Goal: Information Seeking & Learning: Learn about a topic

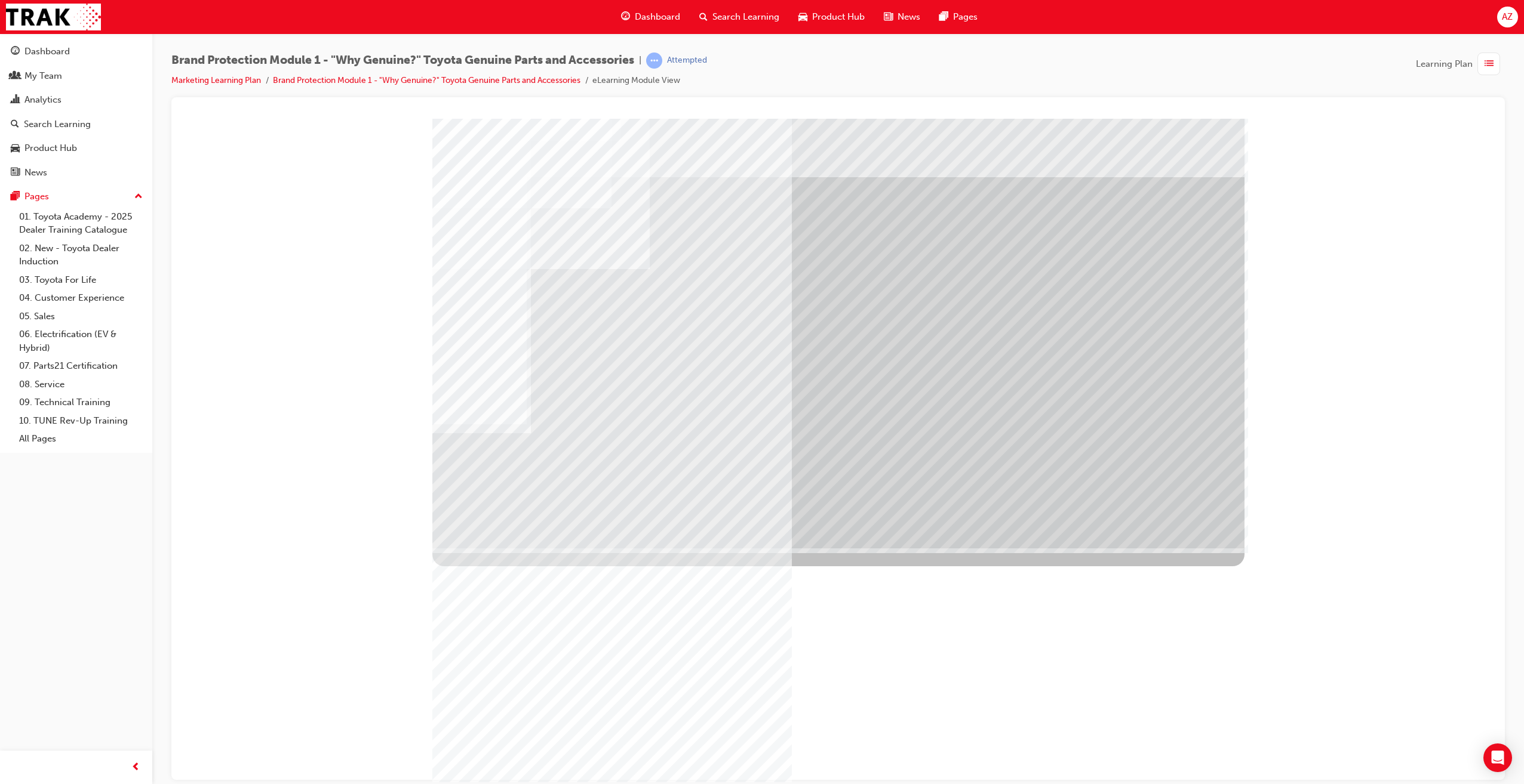
click at [1152, 530] on div at bounding box center [838, 333] width 812 height 429
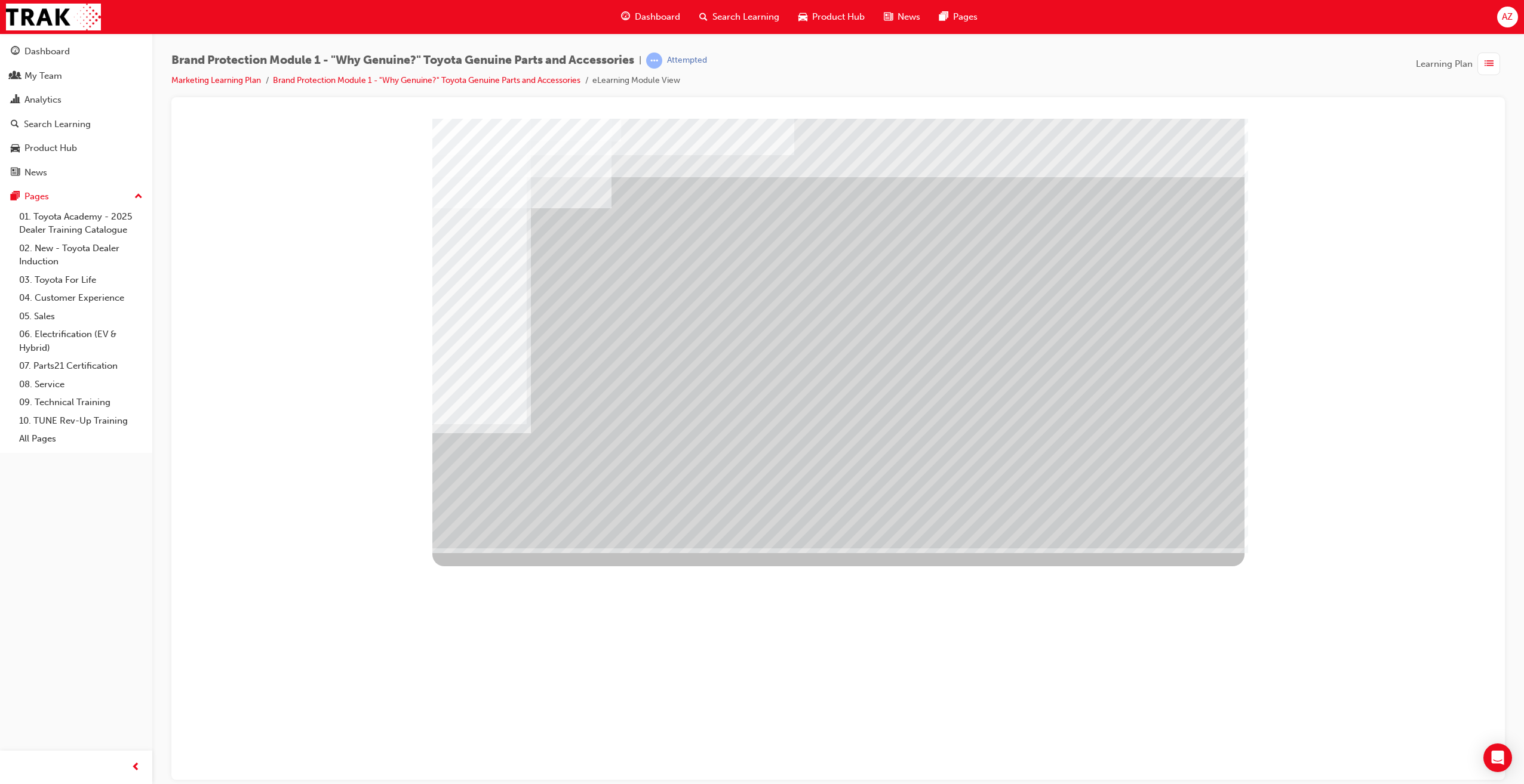
click at [552, 157] on td "Loading..." at bounding box center [838, 140] width 1303 height 32
click at [560, 157] on td "Loading..." at bounding box center [838, 140] width 1303 height 32
click at [882, 157] on td "Loading..." at bounding box center [838, 140] width 1303 height 32
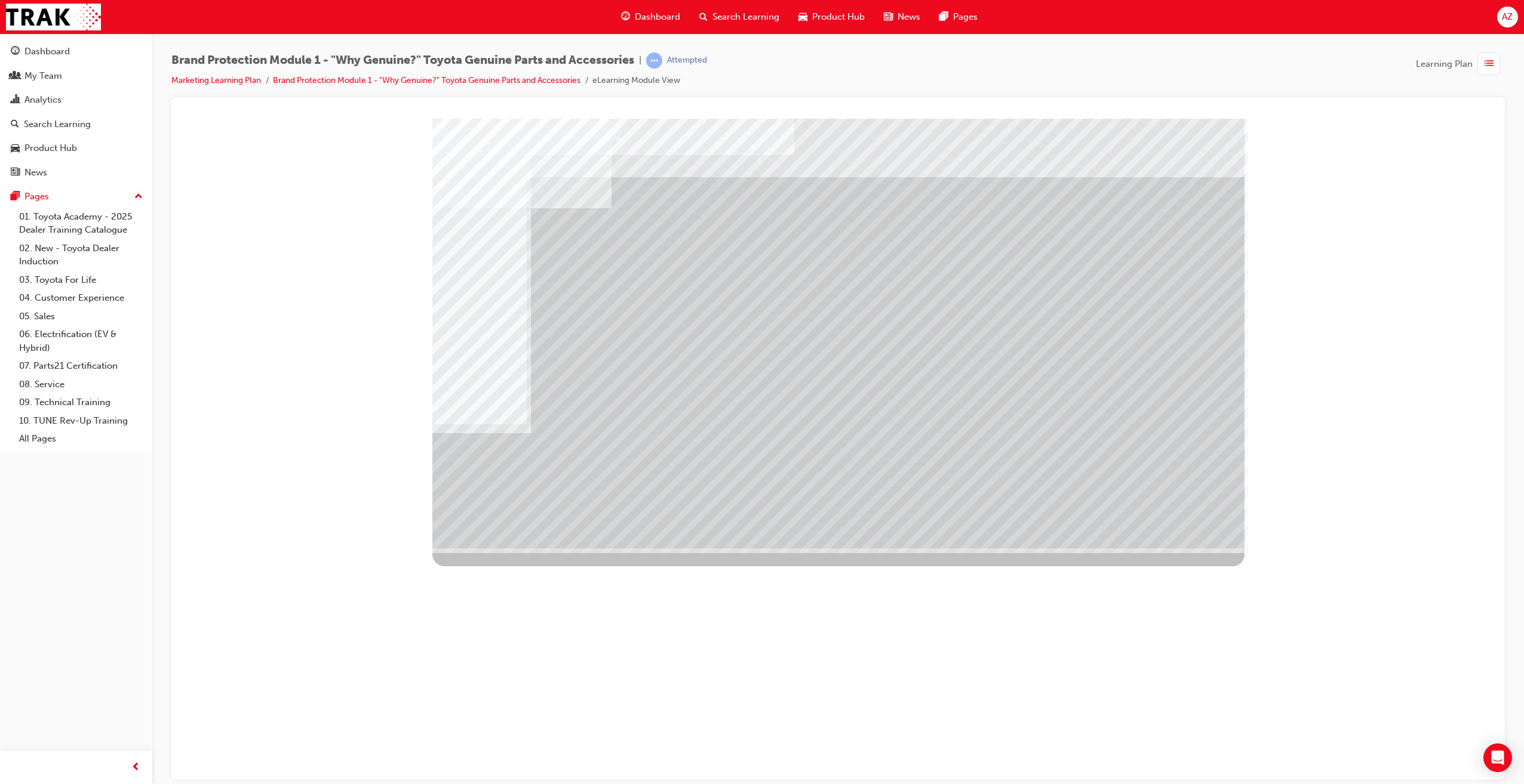
click at [794, 157] on td "Loading..." at bounding box center [838, 140] width 1303 height 32
click at [230, 62] on span "Brand Protection Module 1 - "Why Genuine?" Toyota Genuine Parts and Accessories" at bounding box center [403, 60] width 463 height 14
click at [668, 17] on span "Dashboard" at bounding box center [657, 17] width 46 height 14
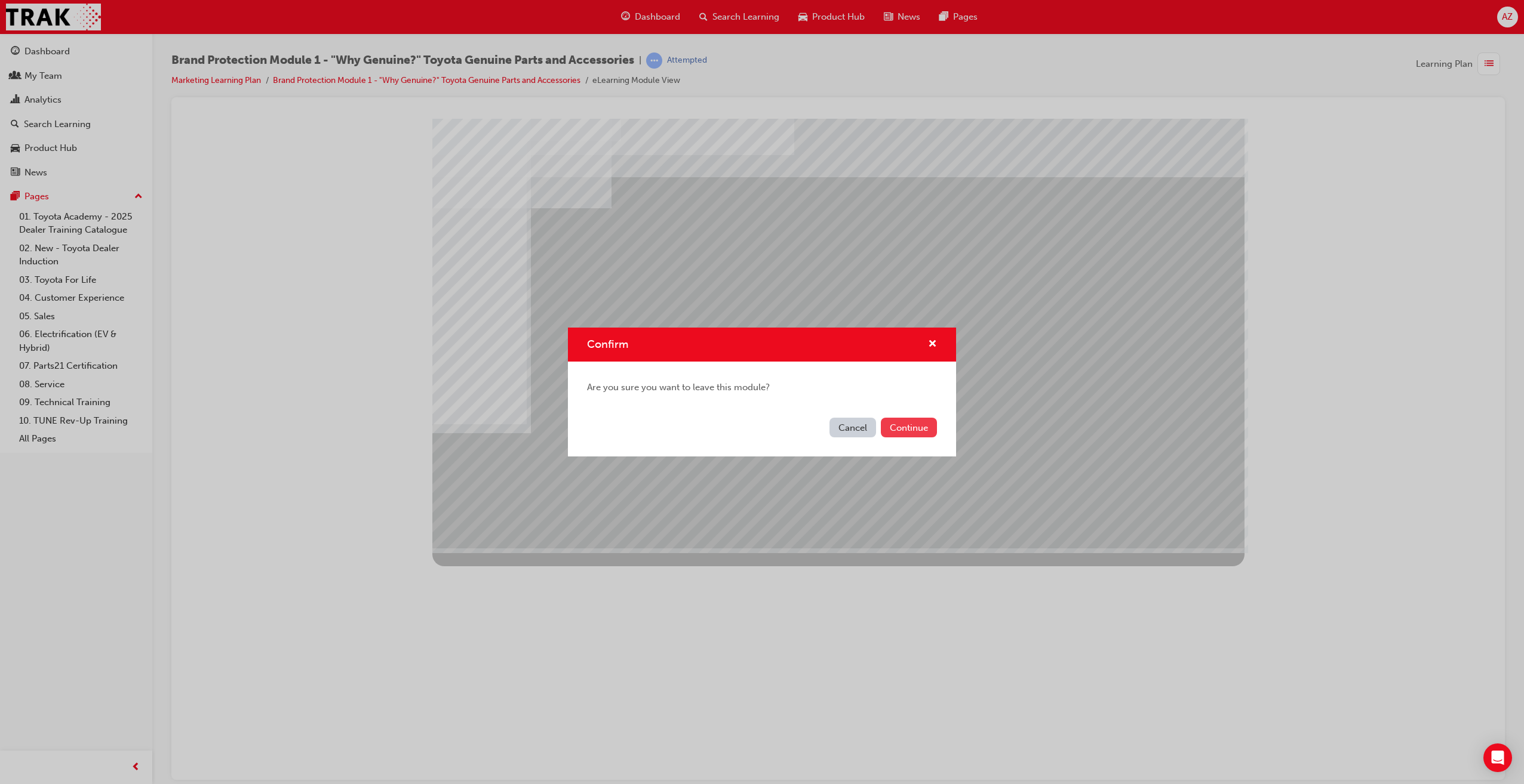
click at [892, 423] on button "Continue" at bounding box center [909, 427] width 56 height 20
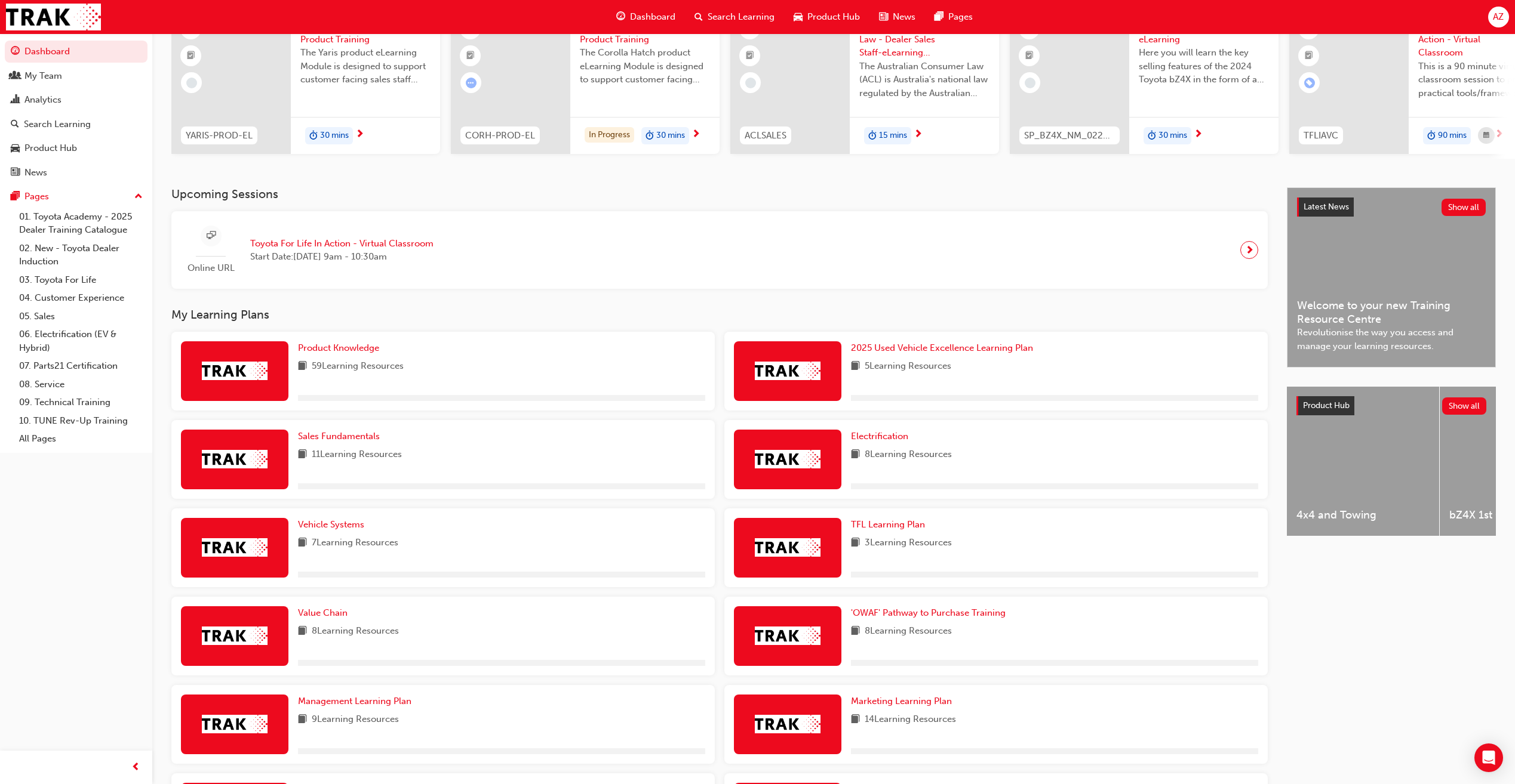
scroll to position [120, 0]
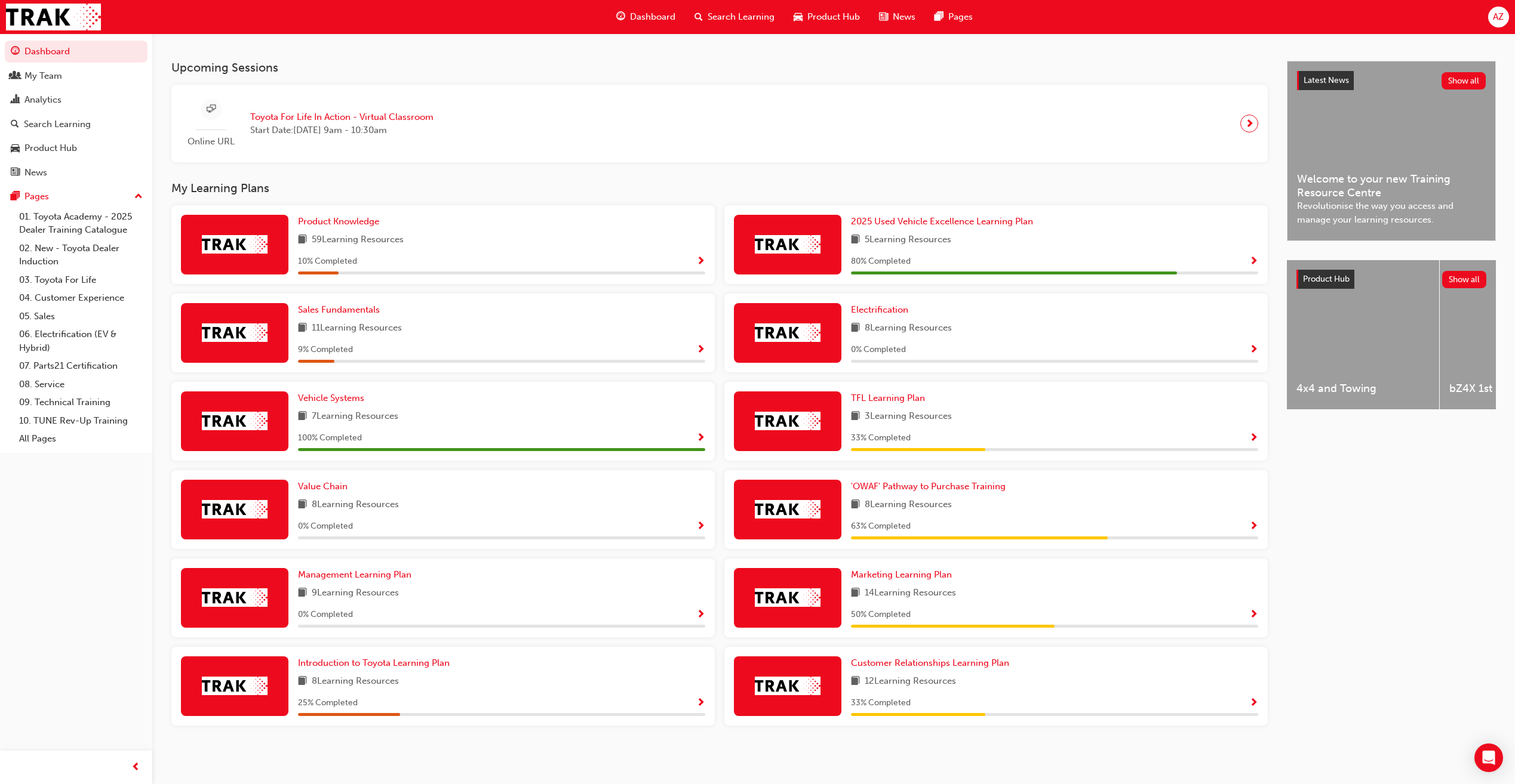
scroll to position [247, 0]
click at [1251, 612] on span "Show Progress" at bounding box center [1253, 615] width 9 height 11
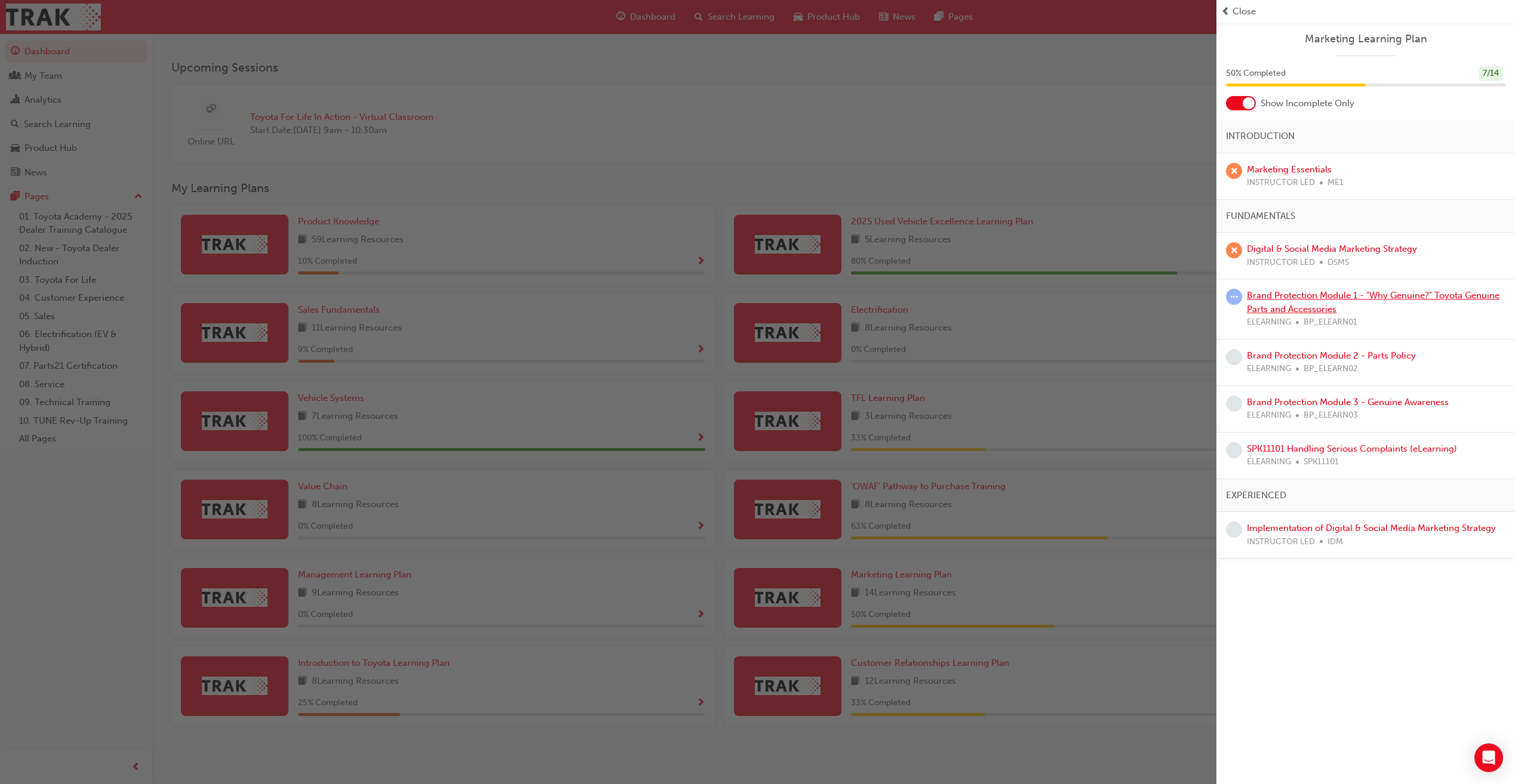
click at [1340, 299] on link "Brand Protection Module 1 - "Why Genuine?" Toyota Genuine Parts and Accessories" at bounding box center [1373, 302] width 252 height 25
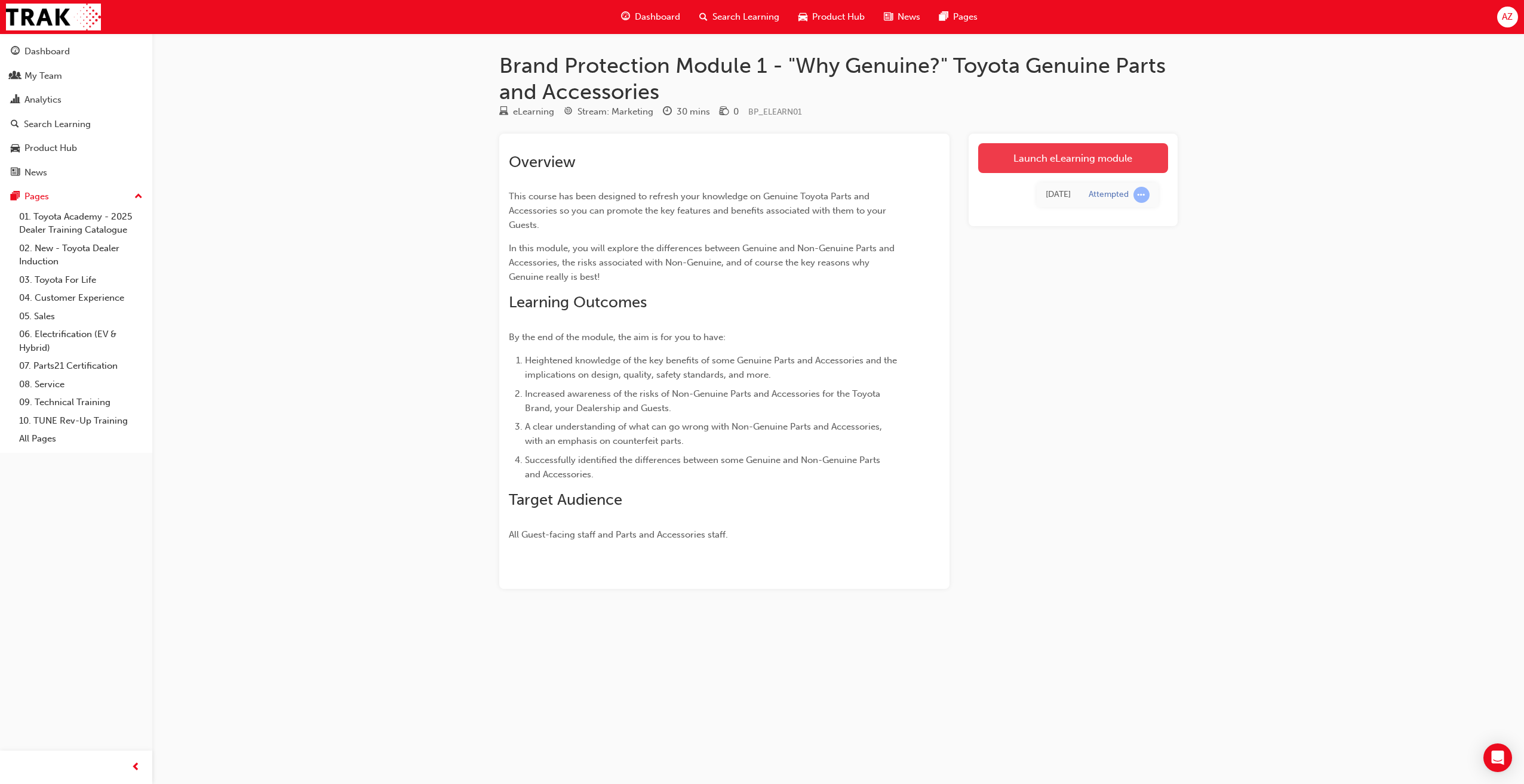
click at [1067, 149] on link "Launch eLearning module" at bounding box center [1073, 157] width 190 height 30
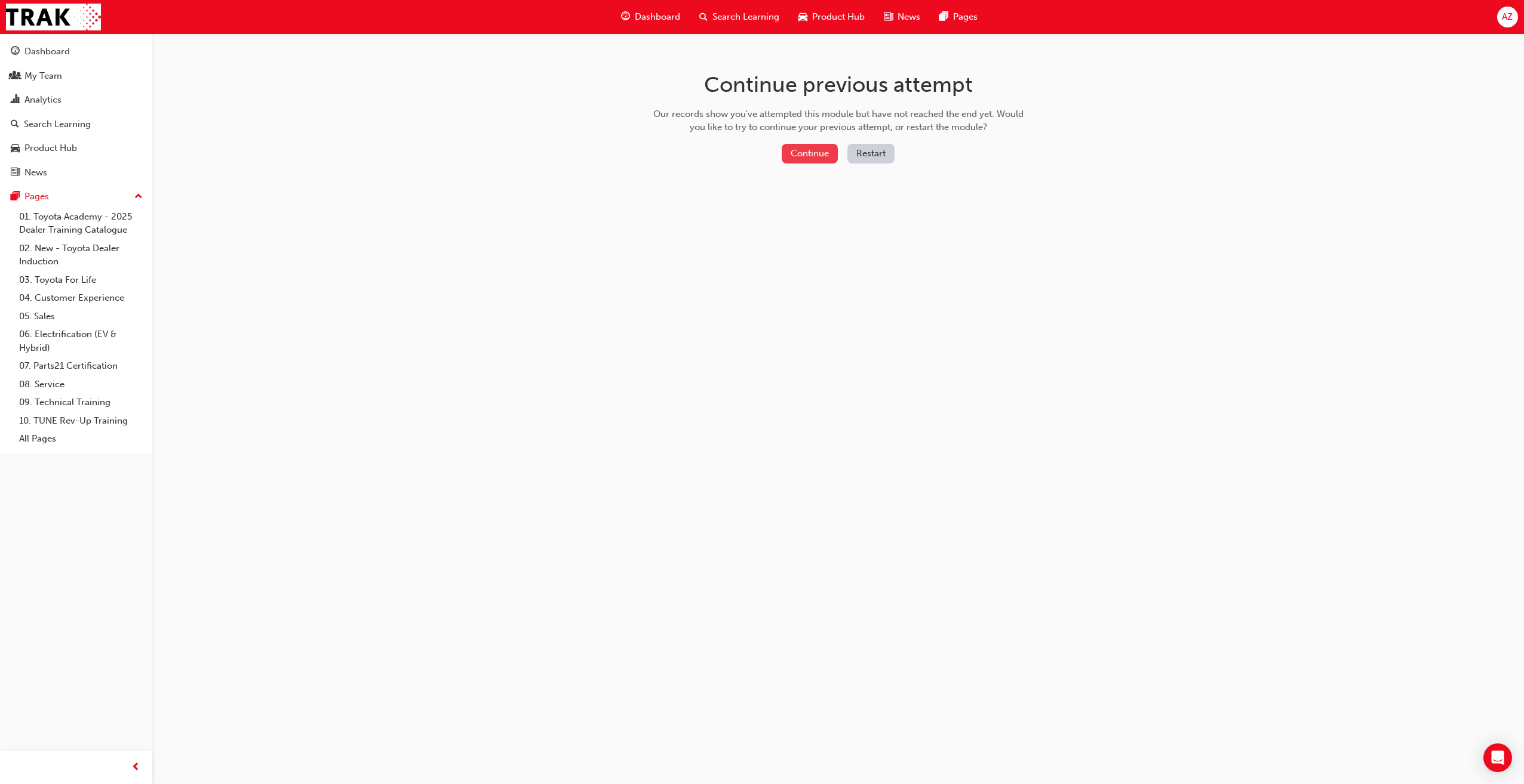
click at [819, 152] on button "Continue" at bounding box center [809, 153] width 56 height 20
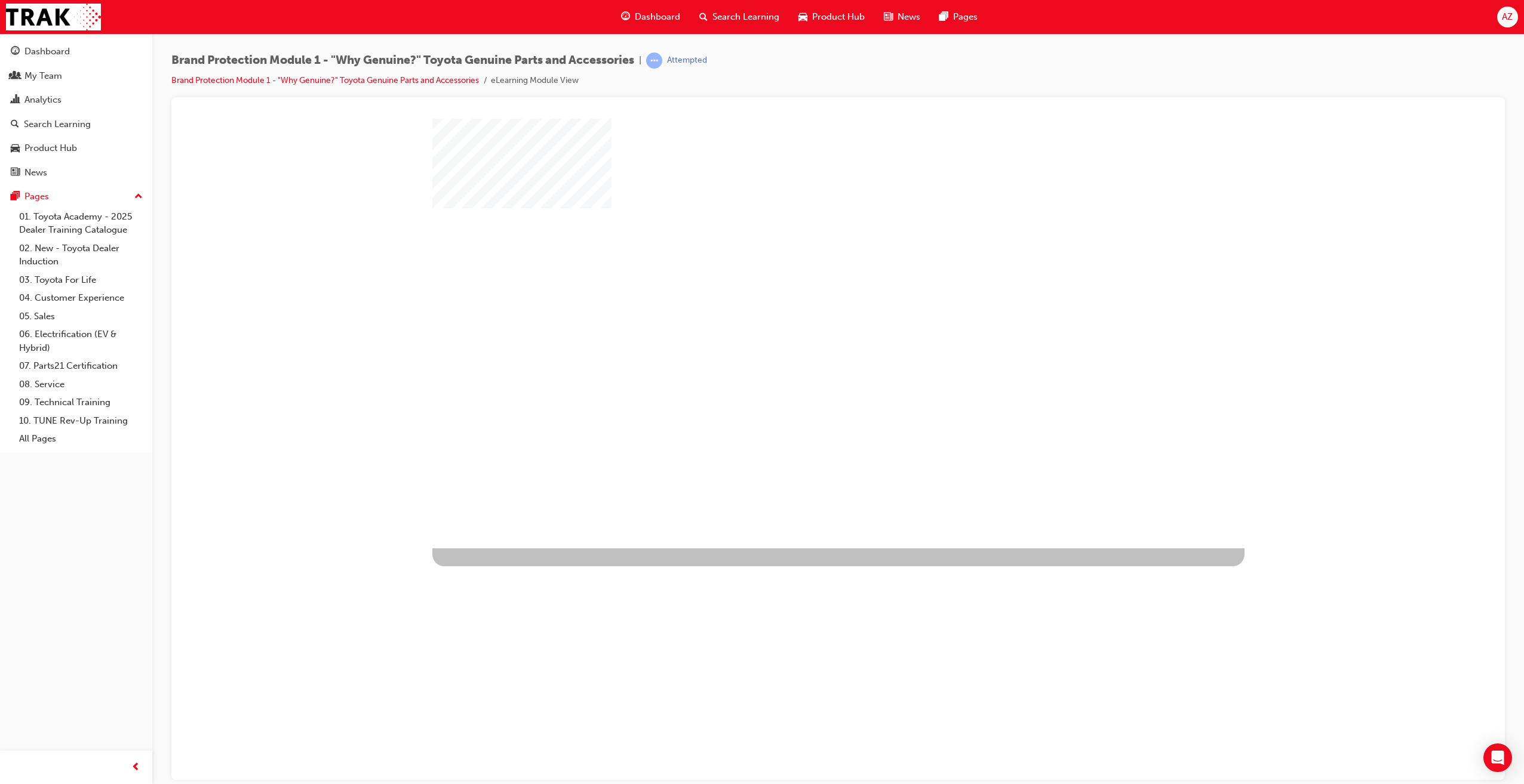
click at [804, 298] on div "play" at bounding box center [804, 298] width 0 height 0
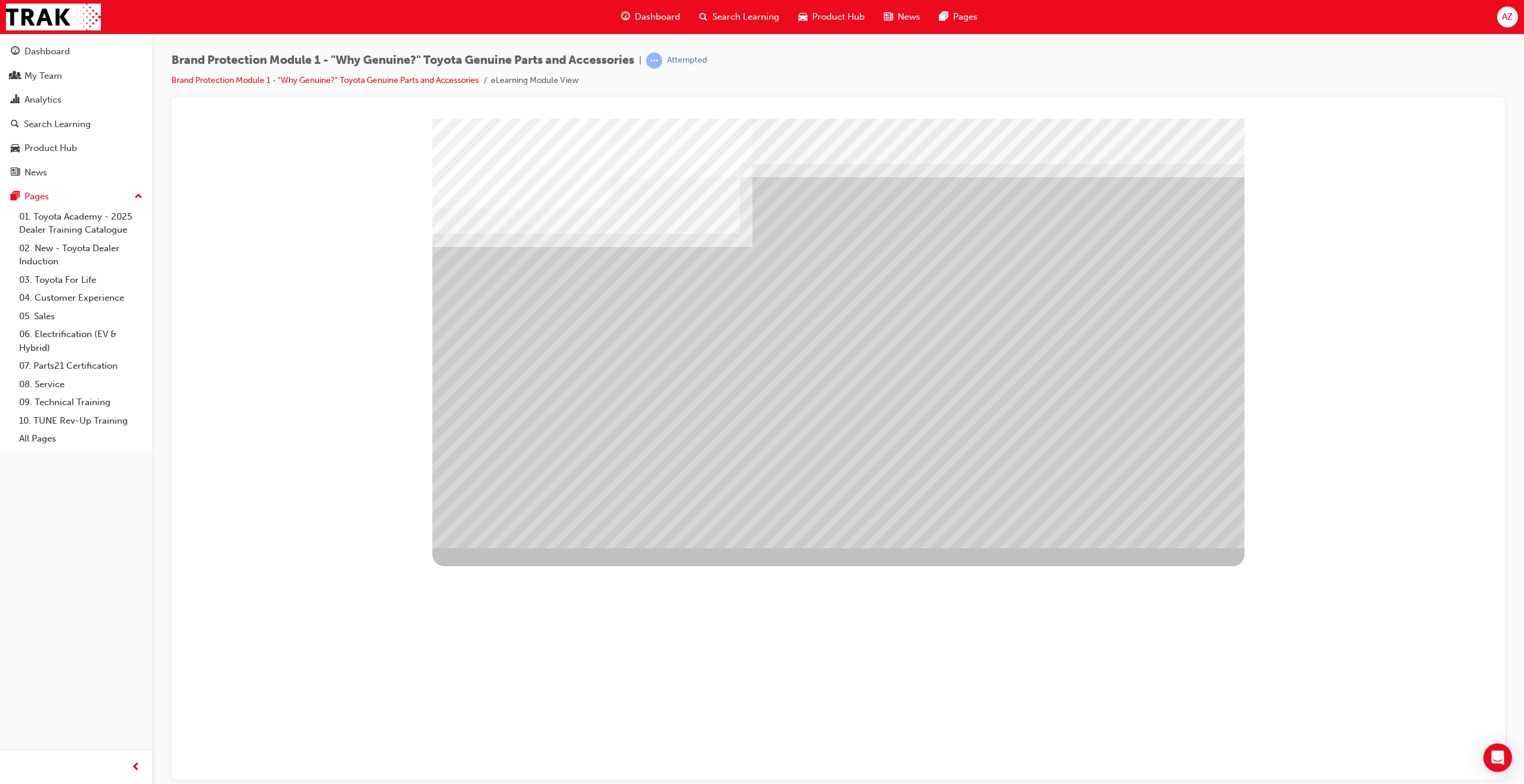
drag, startPoint x: 1151, startPoint y: 533, endPoint x: 1149, endPoint y: 521, distance: 12.2
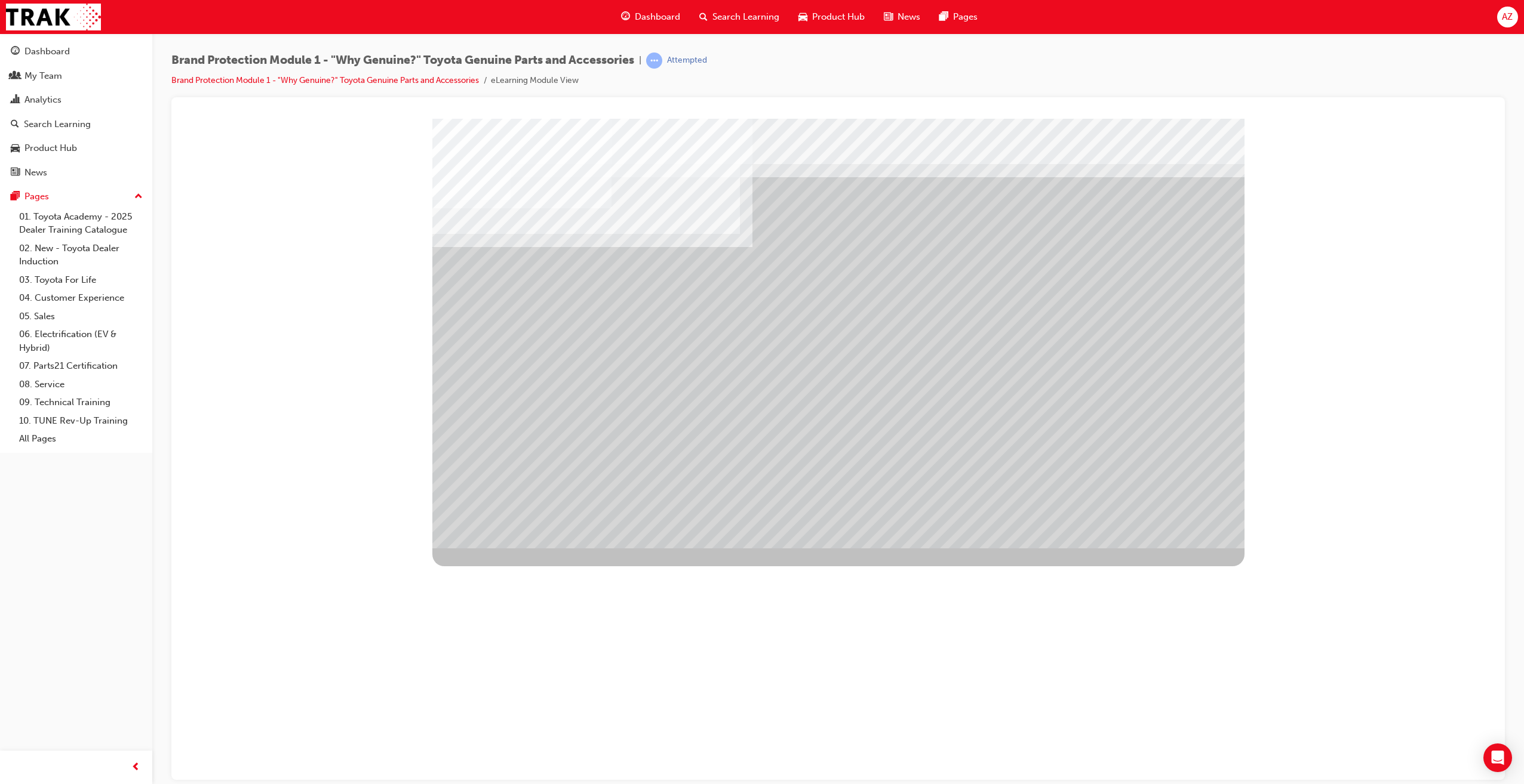
click at [1150, 529] on div "multistate" at bounding box center [838, 333] width 812 height 429
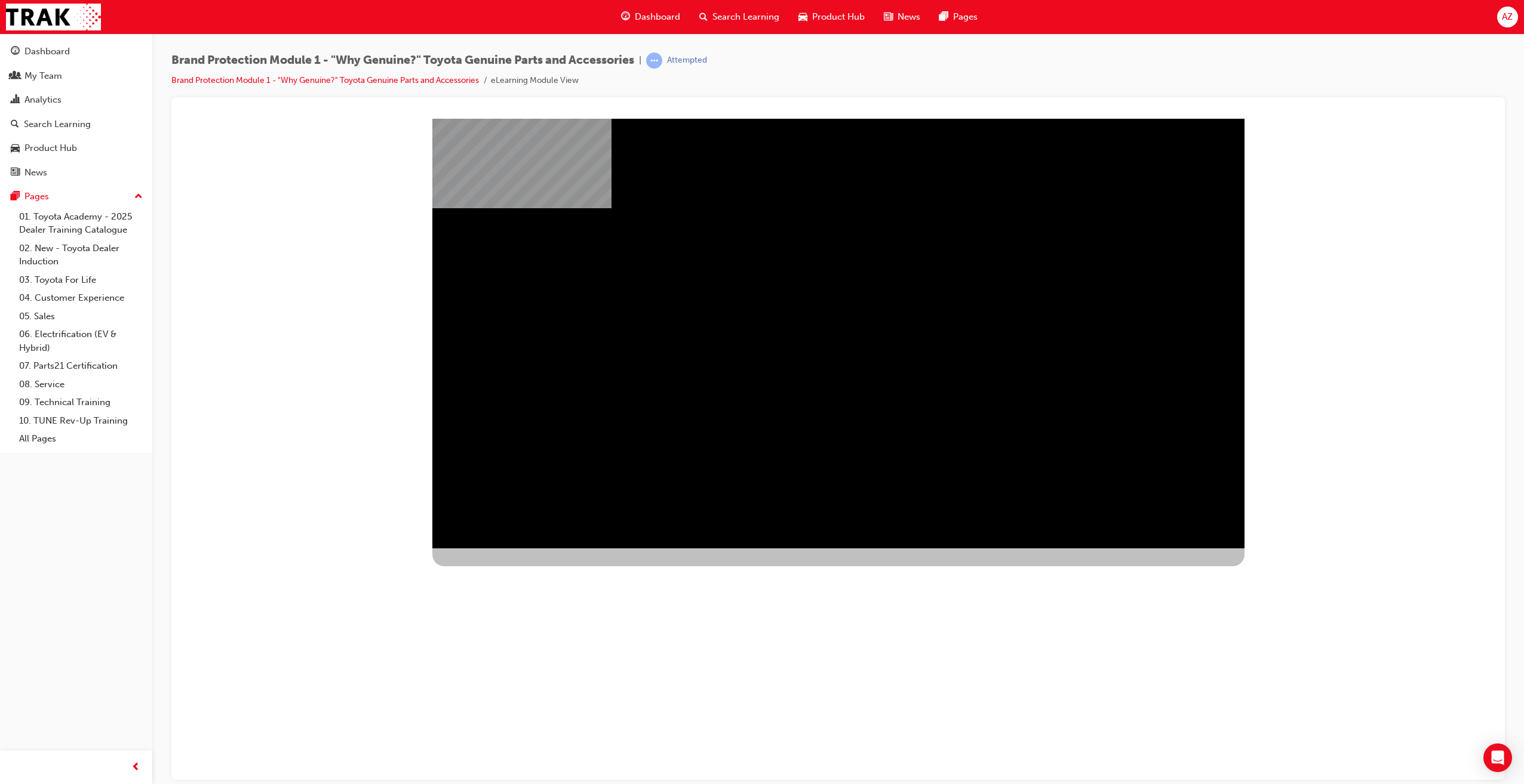
click at [787, 548] on div at bounding box center [671, 682] width 478 height 268
click at [910, 548] on div at bounding box center [671, 682] width 478 height 268
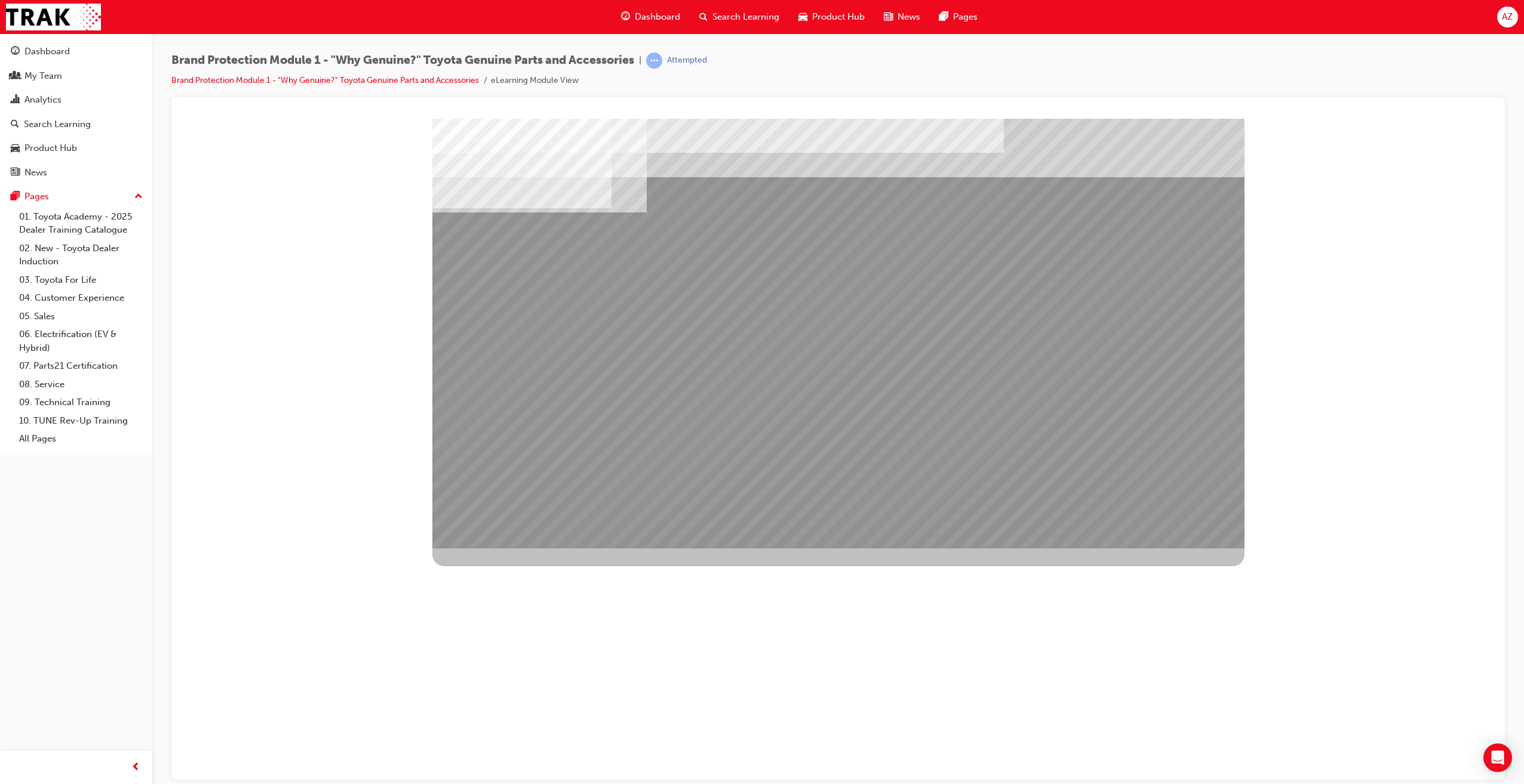
click at [1001, 569] on div "Image" at bounding box center [838, 784] width 812 height 429
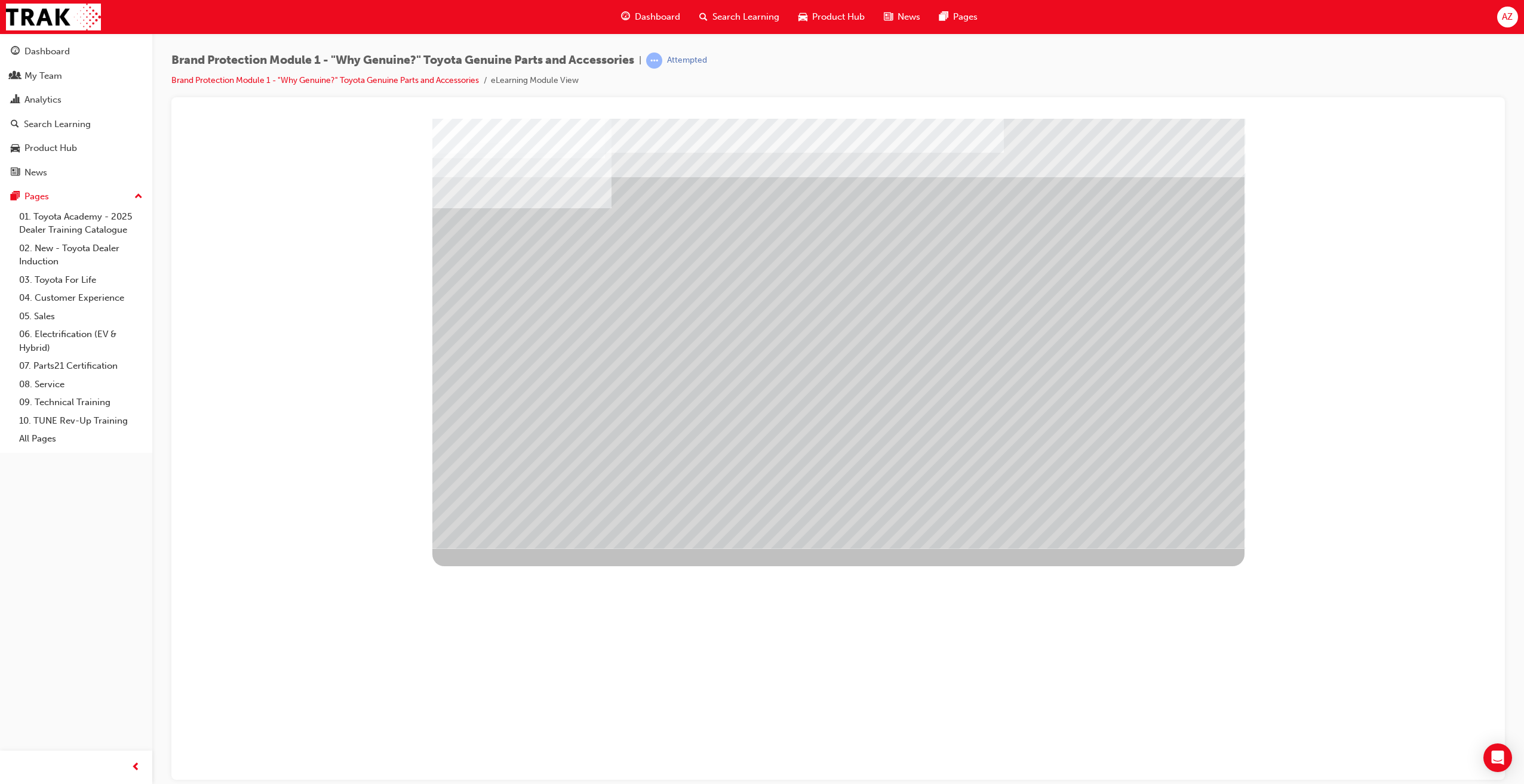
drag, startPoint x: 918, startPoint y: 460, endPoint x: 927, endPoint y: 448, distance: 15.0
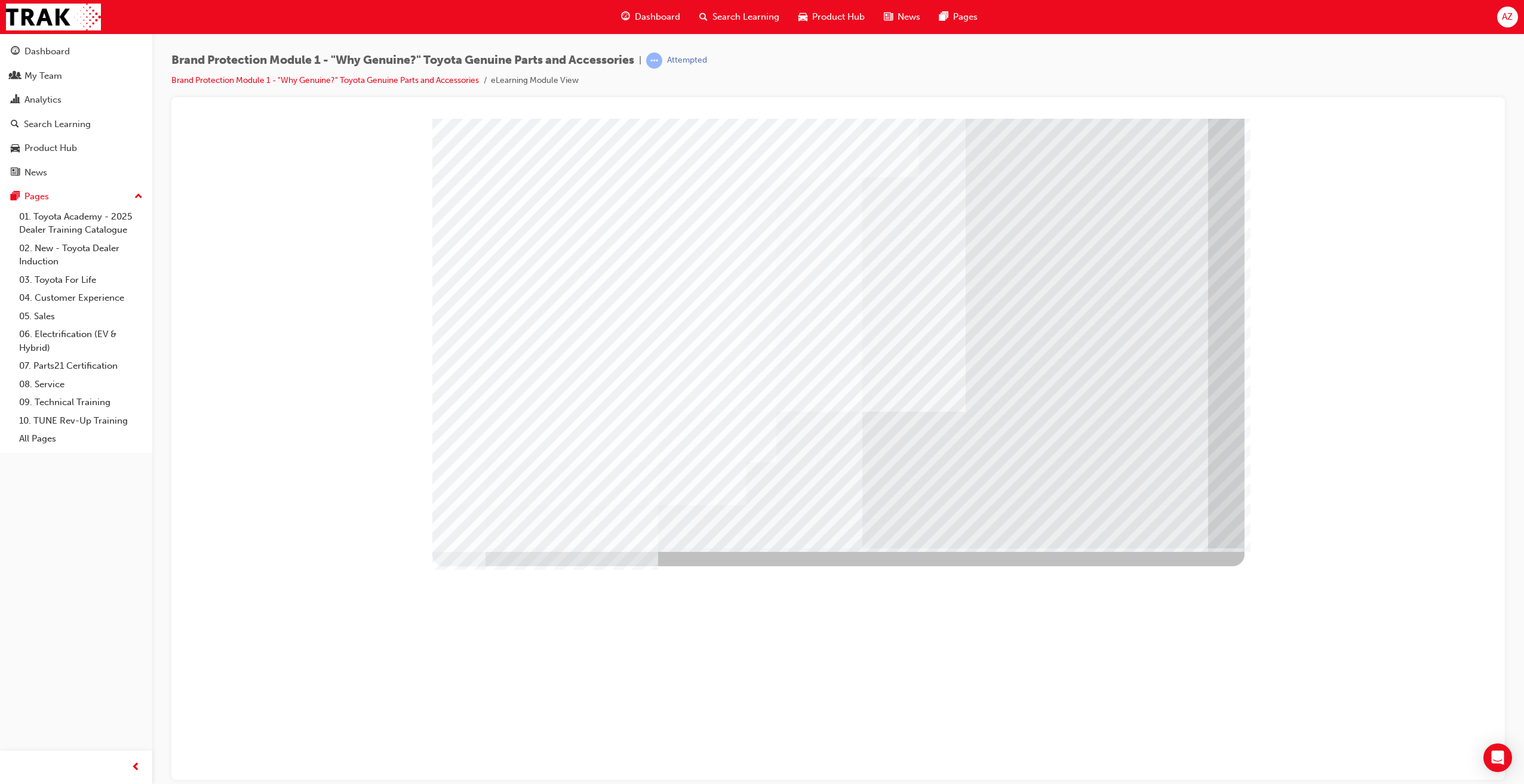
drag, startPoint x: 1158, startPoint y: 496, endPoint x: 1158, endPoint y: 511, distance: 15.0
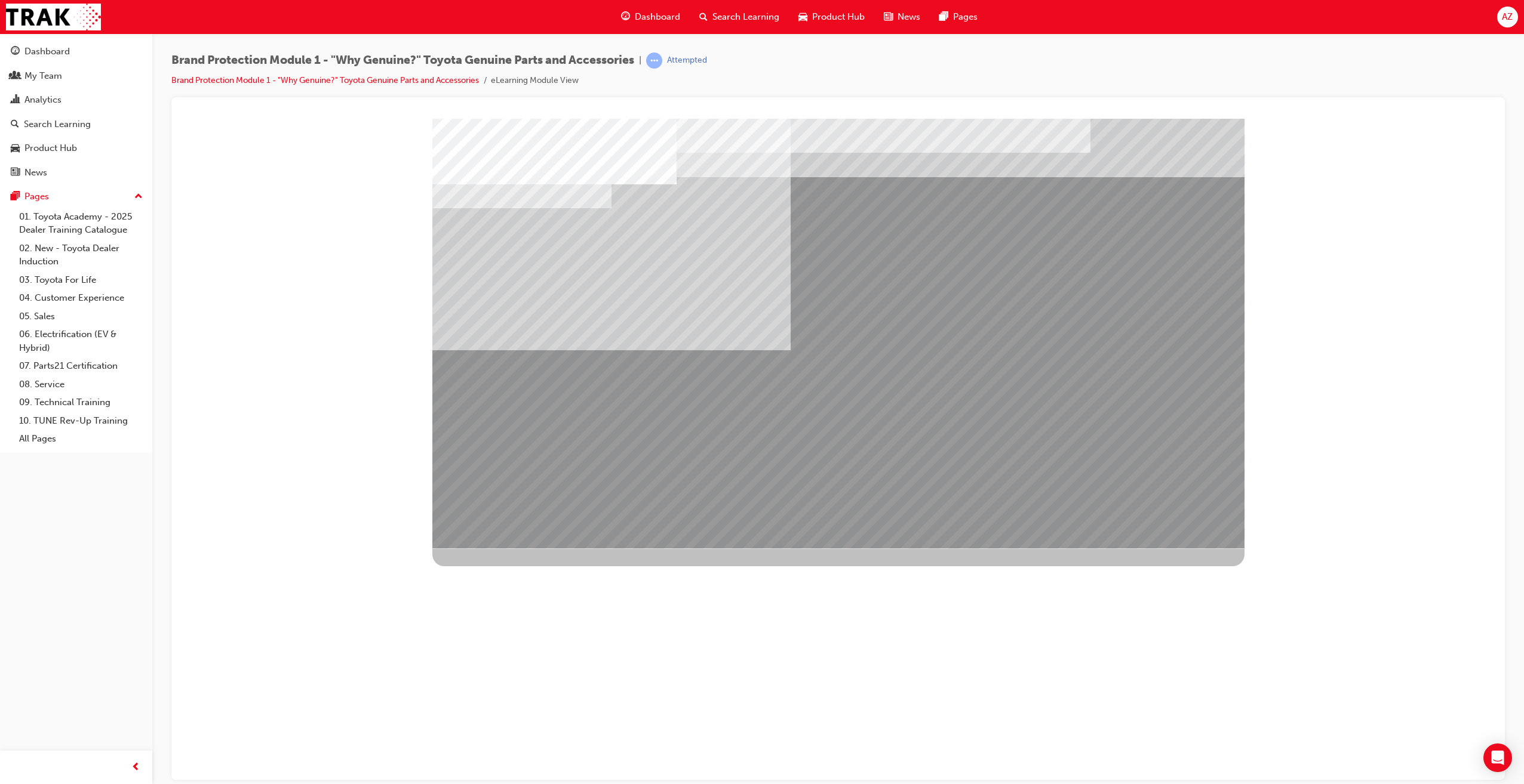
click at [1152, 569] on div "SmartShape" at bounding box center [839, 784] width 813 height 430
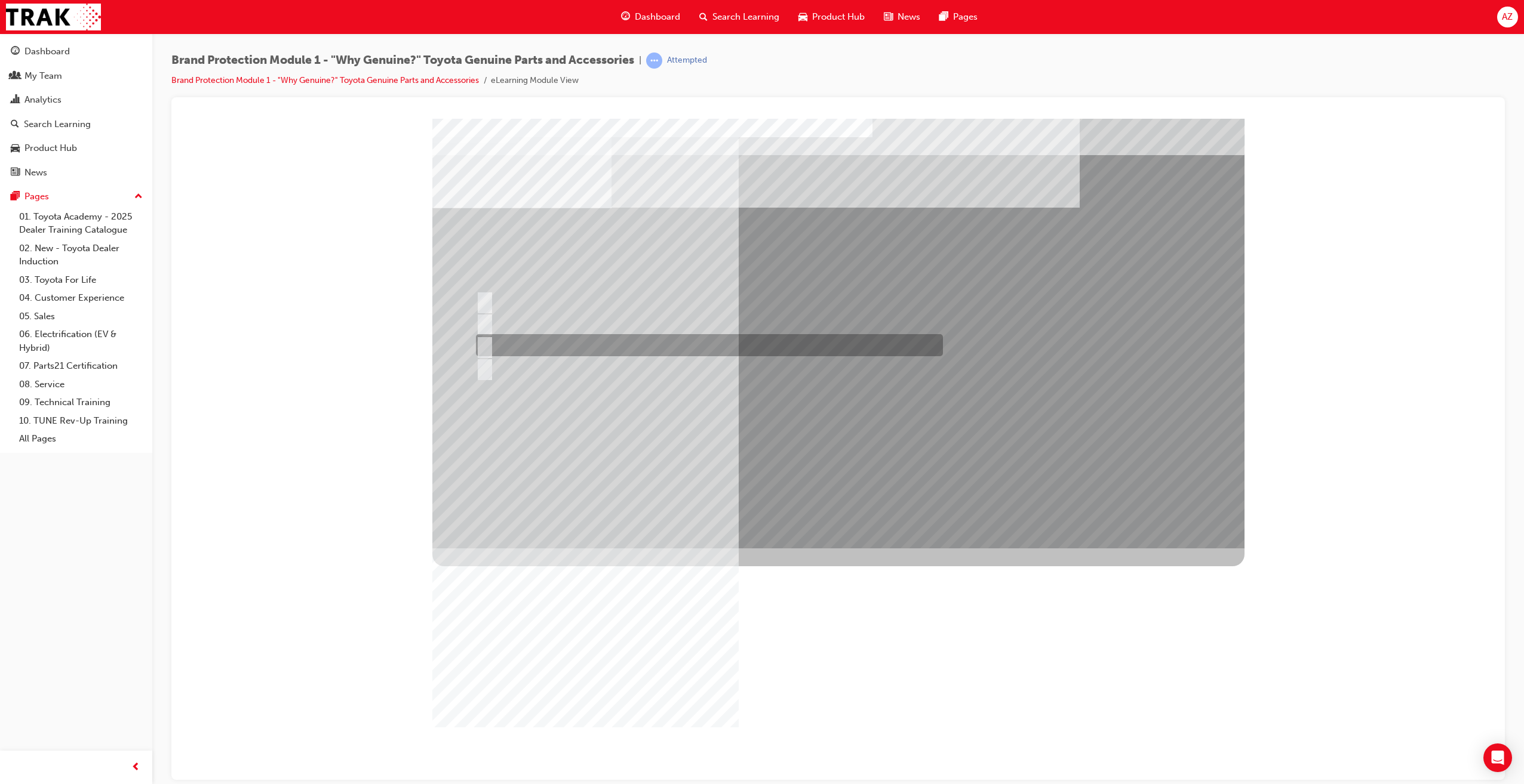
click at [482, 355] on div at bounding box center [706, 345] width 467 height 22
radio input "true"
